Goal: Find specific page/section: Find specific page/section

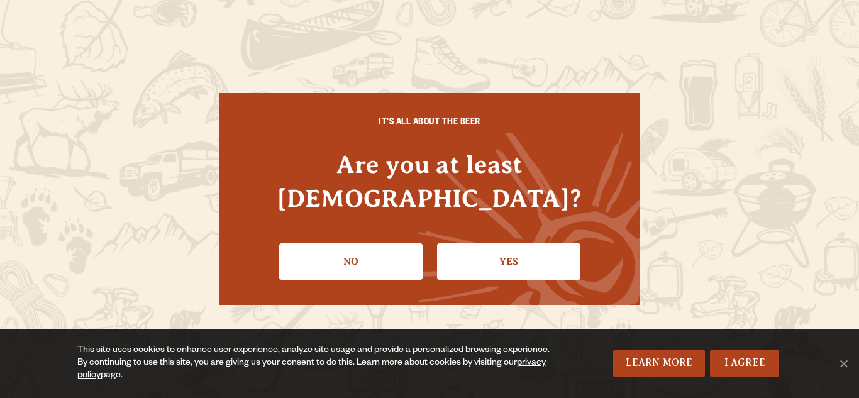
click at [549, 261] on link "Yes" at bounding box center [508, 261] width 143 height 36
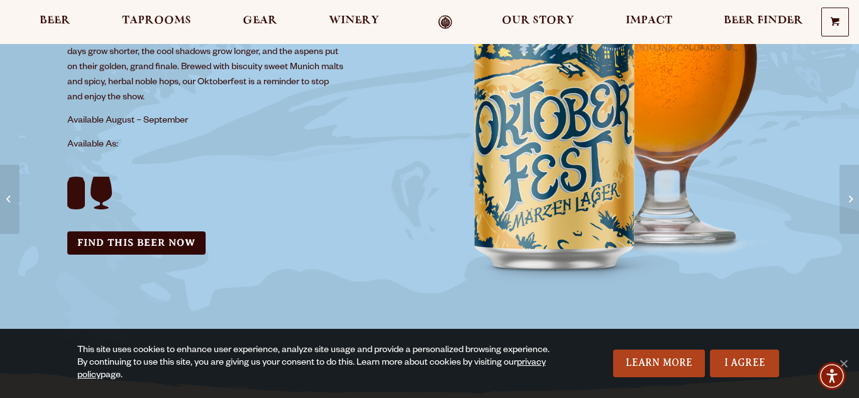
scroll to position [295, 0]
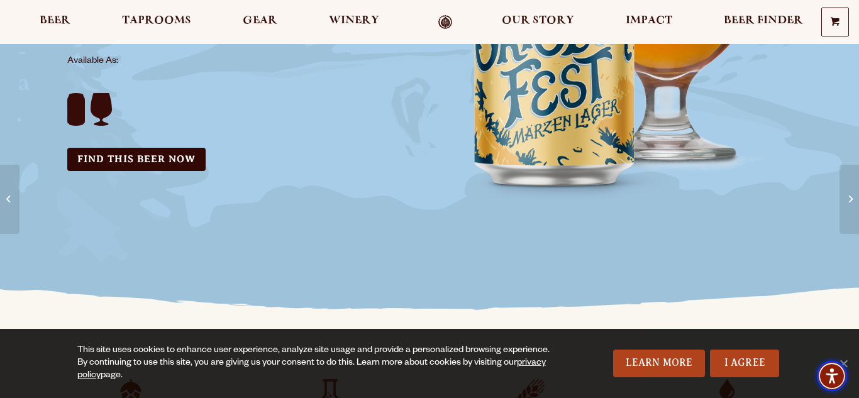
click at [843, 364] on img "Accessibility Menu" at bounding box center [831, 376] width 30 height 30
click at [847, 361] on img "Accessibility Menu" at bounding box center [831, 376] width 30 height 30
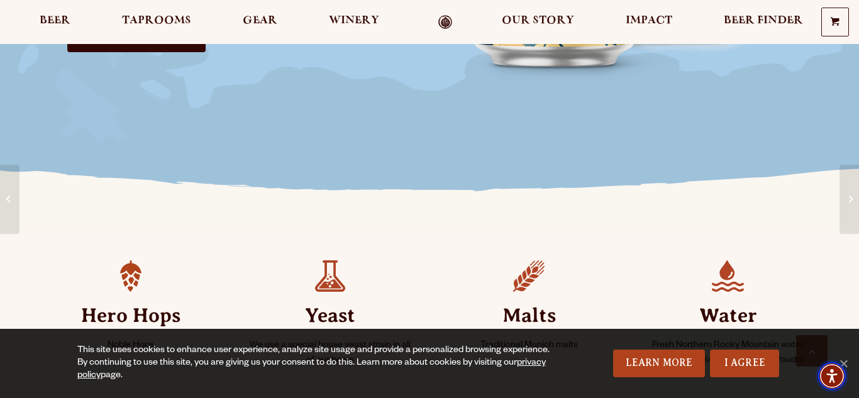
scroll to position [424, 0]
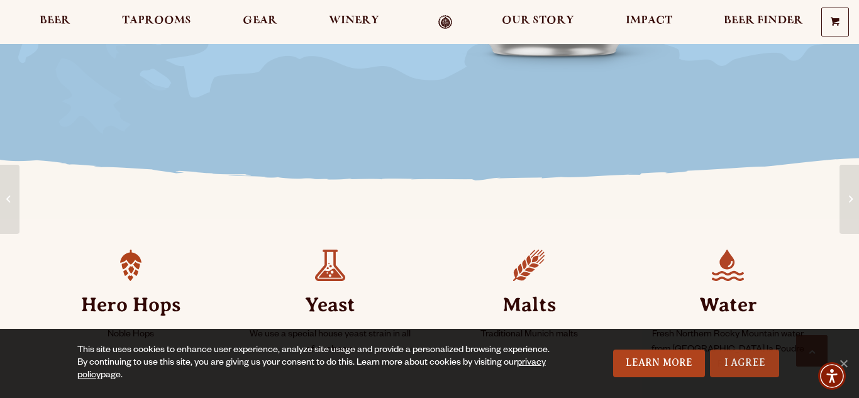
click at [765, 357] on link "I Agree" at bounding box center [744, 363] width 69 height 28
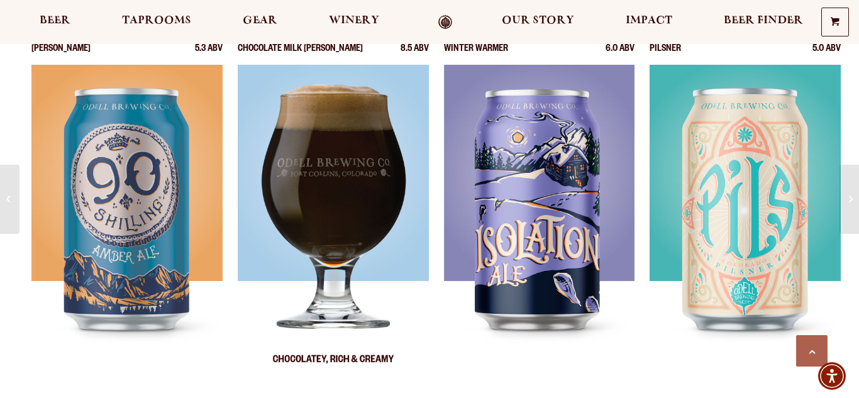
scroll to position [1468, 0]
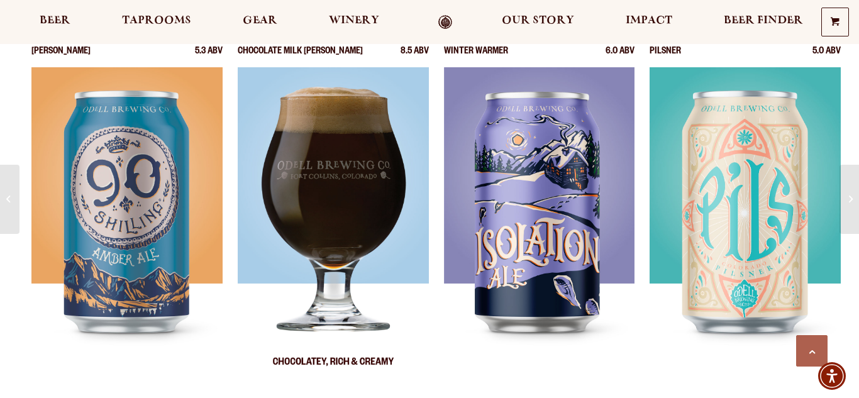
click at [345, 244] on img at bounding box center [333, 224] width 191 height 314
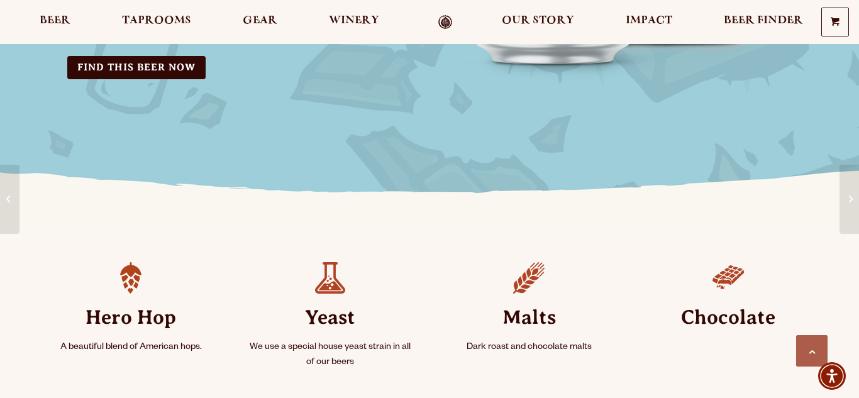
scroll to position [374, 0]
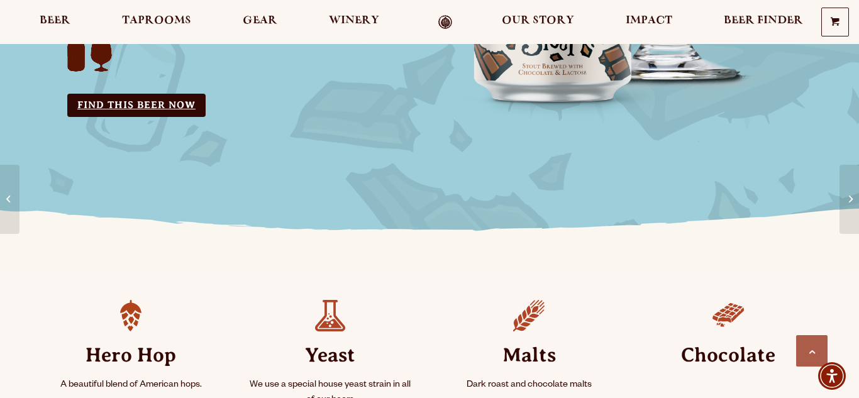
click at [165, 97] on link "Find this Beer Now" at bounding box center [136, 105] width 138 height 23
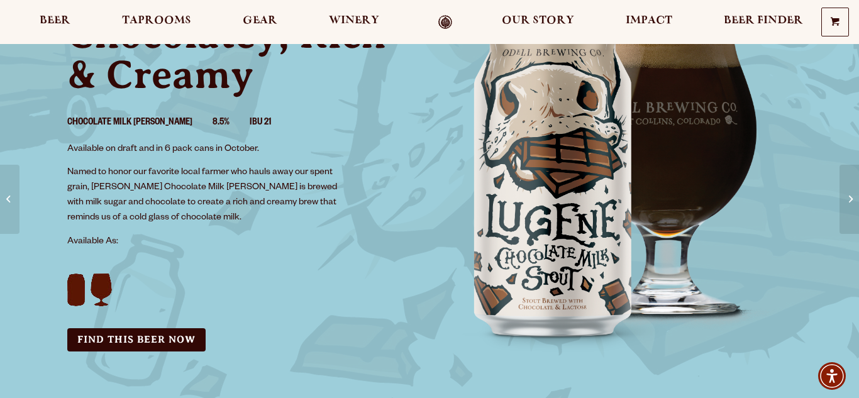
scroll to position [140, 0]
click at [111, 285] on img "Lugene Bottle Label Art" at bounding box center [110, 282] width 87 height 48
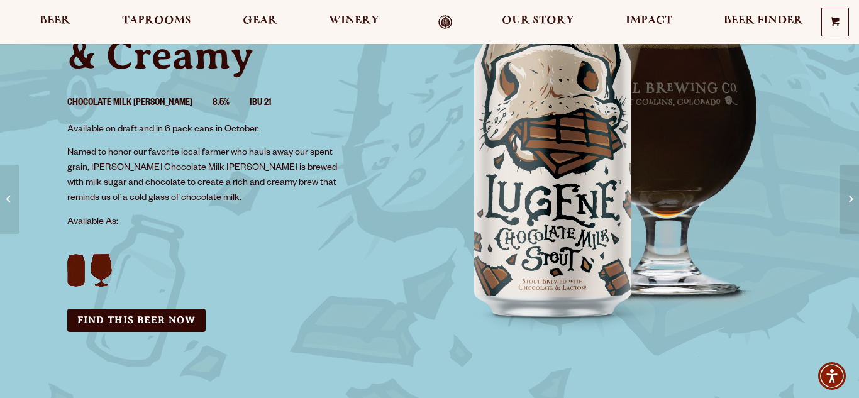
scroll to position [160, 0]
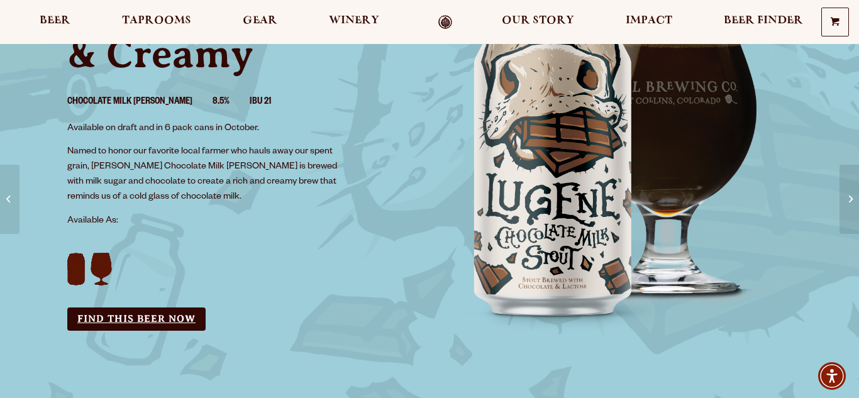
click at [140, 312] on link "Find this Beer Now" at bounding box center [136, 318] width 138 height 23
